Goal: Find specific page/section: Find specific page/section

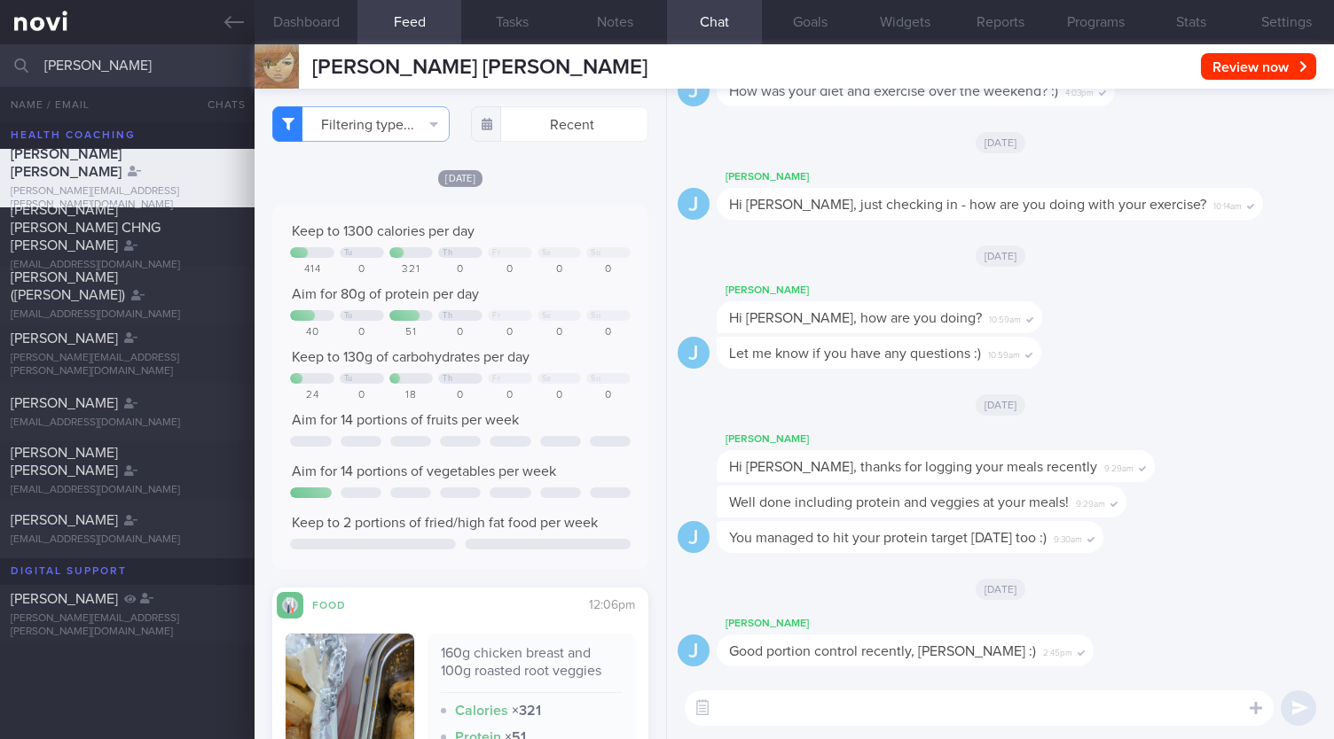
select select "8"
click at [0, 58] on input "[PERSON_NAME]" at bounding box center [667, 65] width 1334 height 43
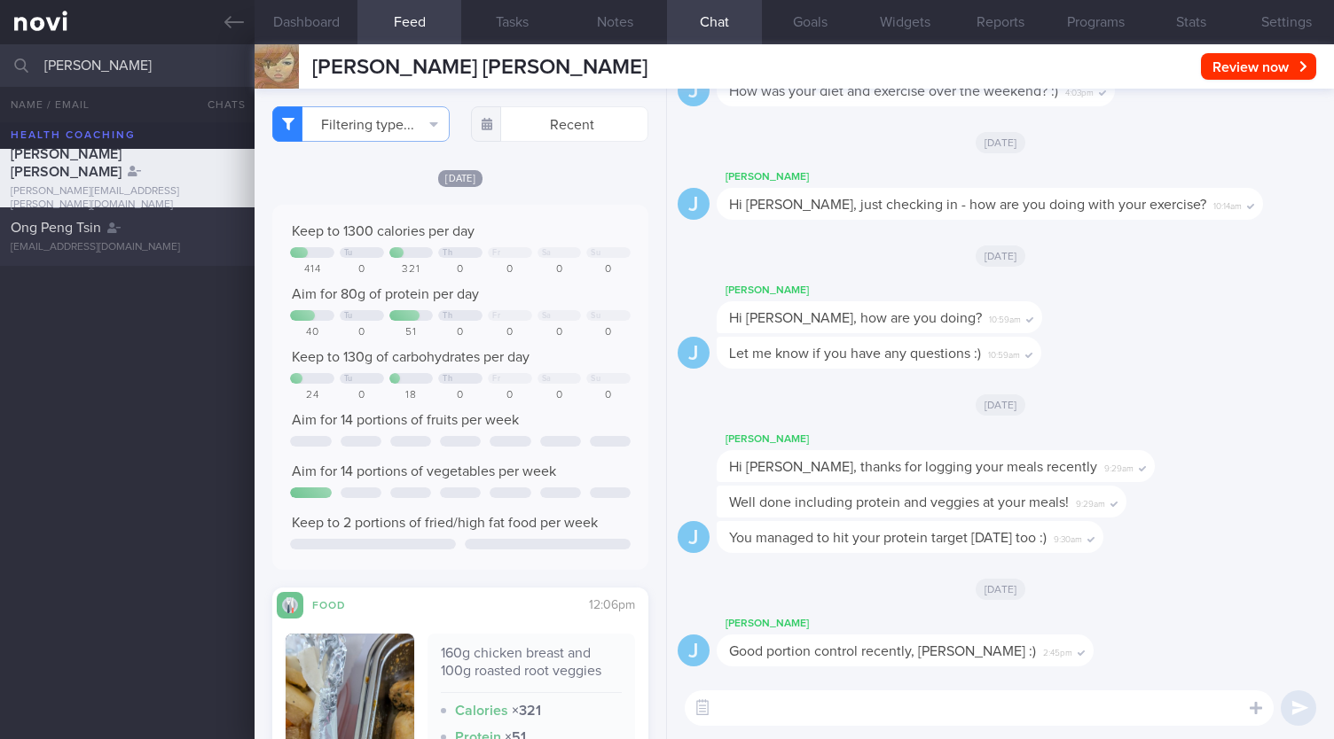
type input "[PERSON_NAME]"
click at [106, 227] on div "Ong Peng Tsin" at bounding box center [125, 228] width 229 height 18
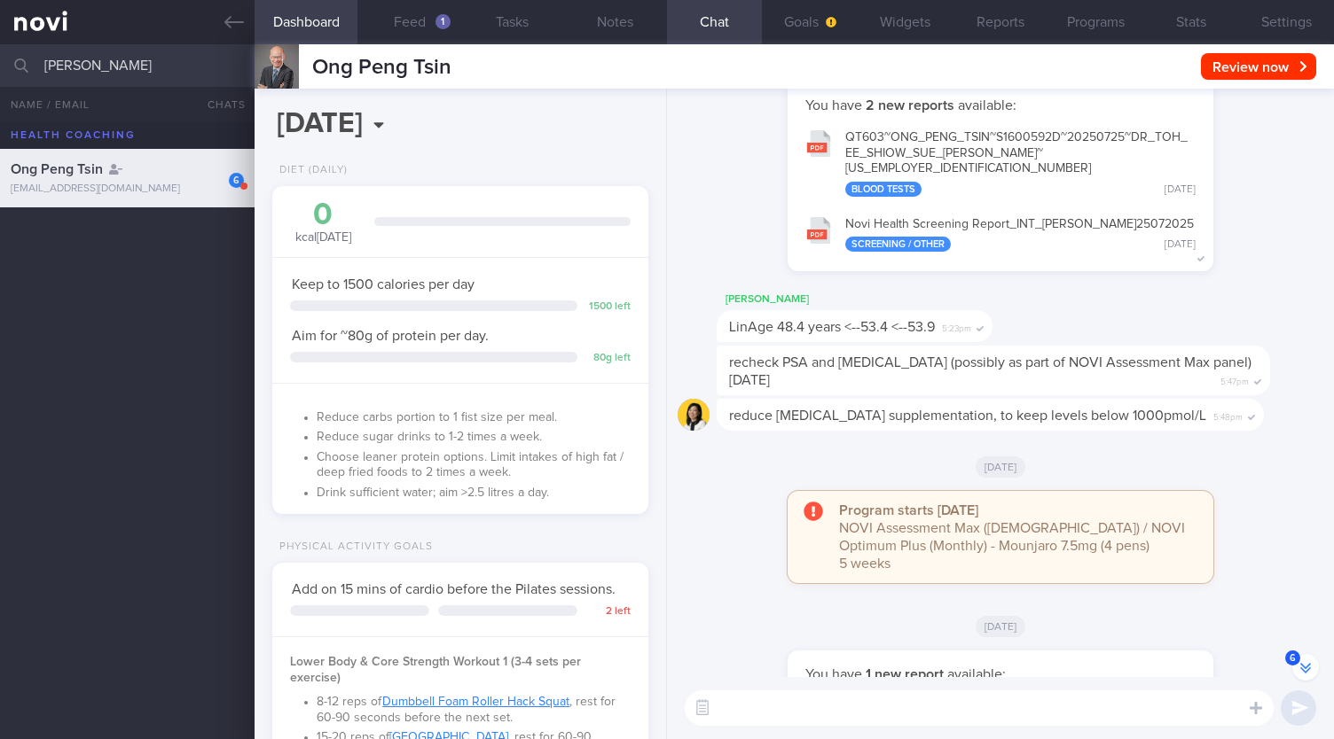
scroll to position [-266, 0]
click at [422, 10] on button "Feed 1" at bounding box center [408, 22] width 103 height 44
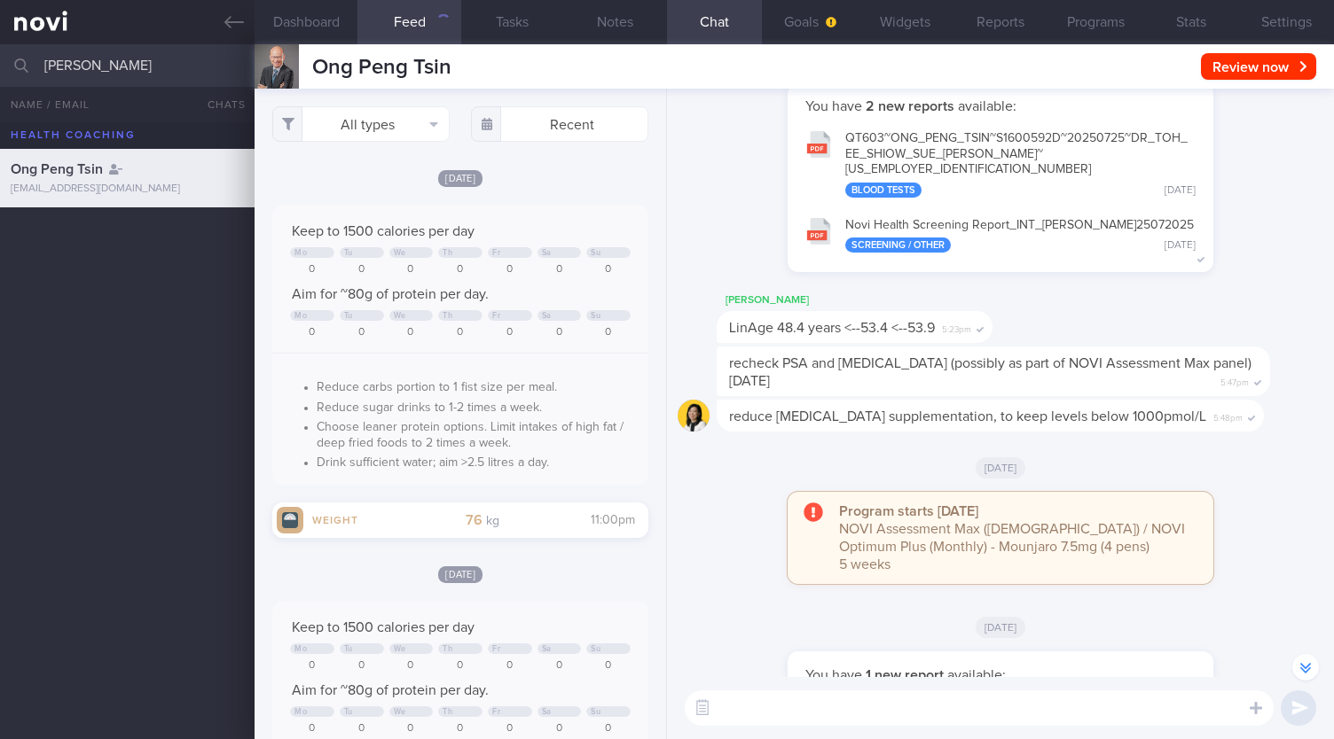
click at [372, 178] on div "[DATE]" at bounding box center [460, 177] width 376 height 19
